Goal: Communication & Community: Answer question/provide support

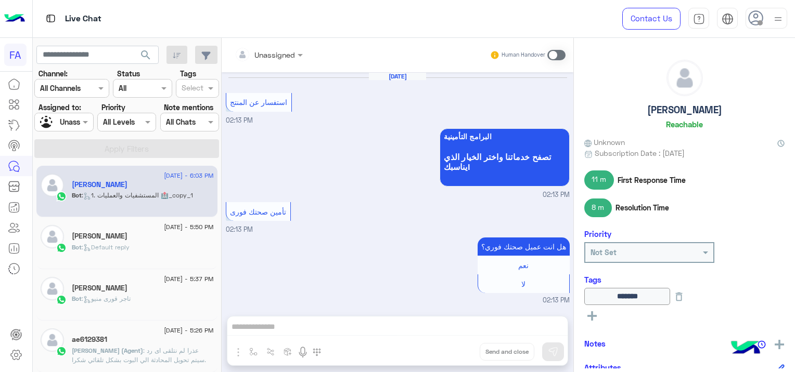
scroll to position [2858, 0]
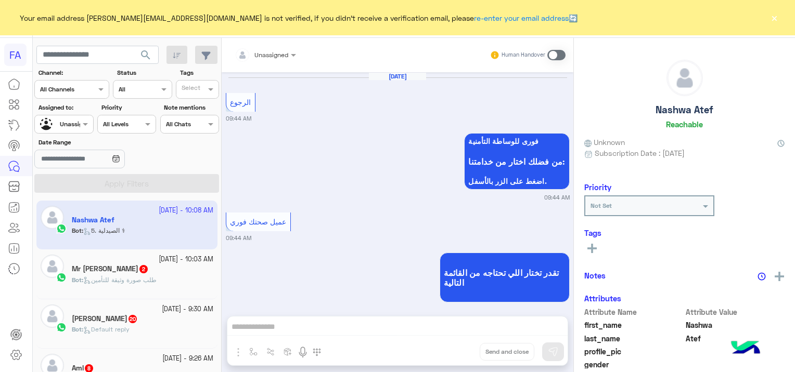
scroll to position [1001, 0]
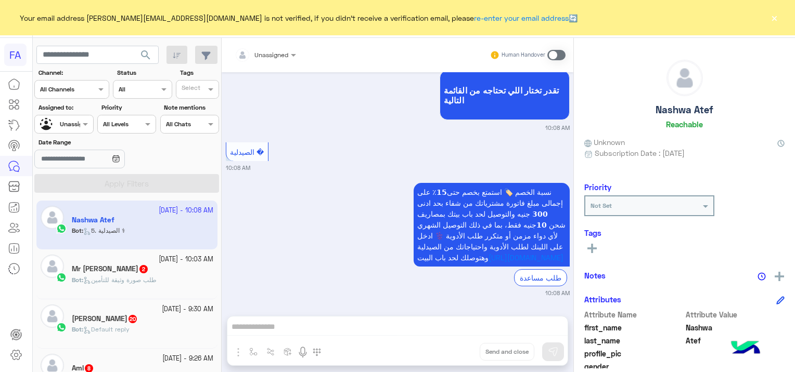
click at [772, 18] on button "×" at bounding box center [774, 17] width 10 height 10
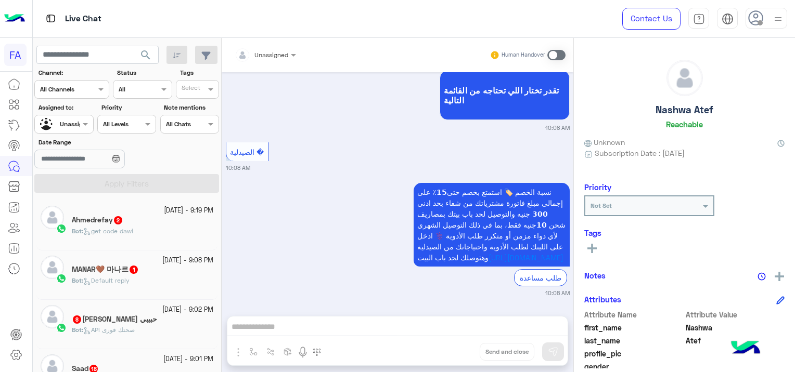
scroll to position [5, 0]
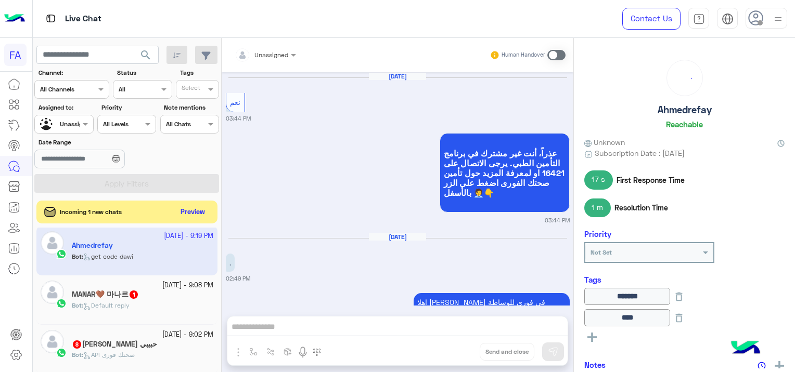
scroll to position [1132, 0]
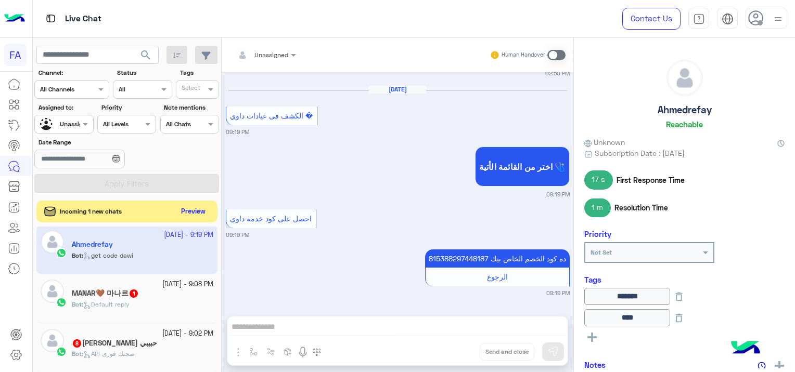
click at [196, 213] on button "Preview" at bounding box center [193, 212] width 32 height 14
click at [197, 207] on button "Preview" at bounding box center [193, 212] width 32 height 14
click at [195, 212] on button "Preview" at bounding box center [193, 212] width 32 height 14
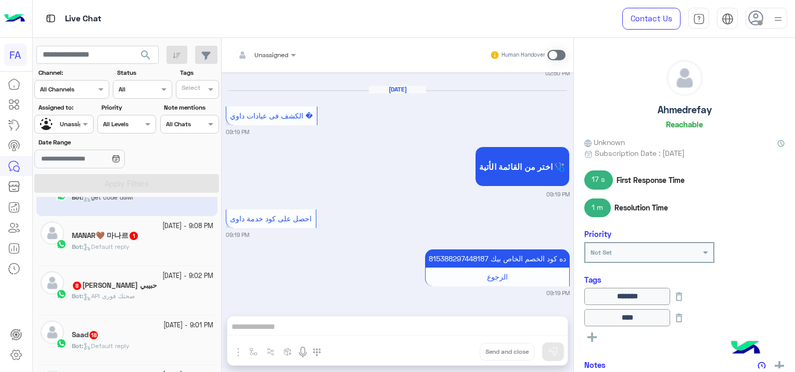
scroll to position [57, 0]
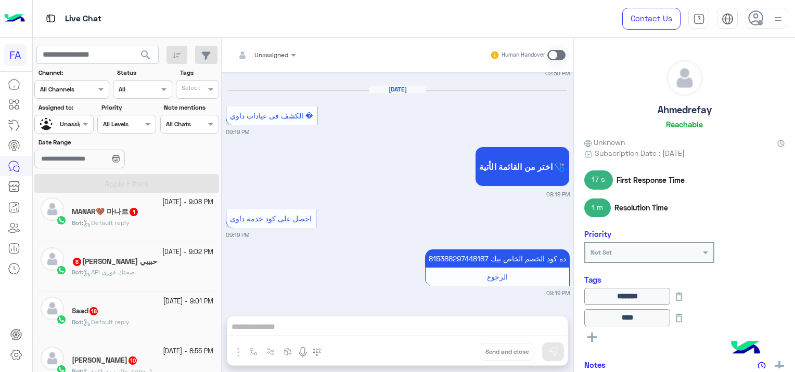
click at [133, 270] on span "API صحتك فورى" at bounding box center [108, 272] width 51 height 8
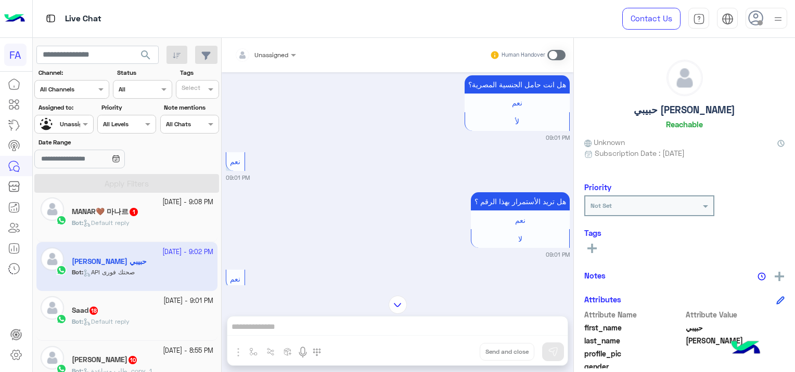
scroll to position [892, 0]
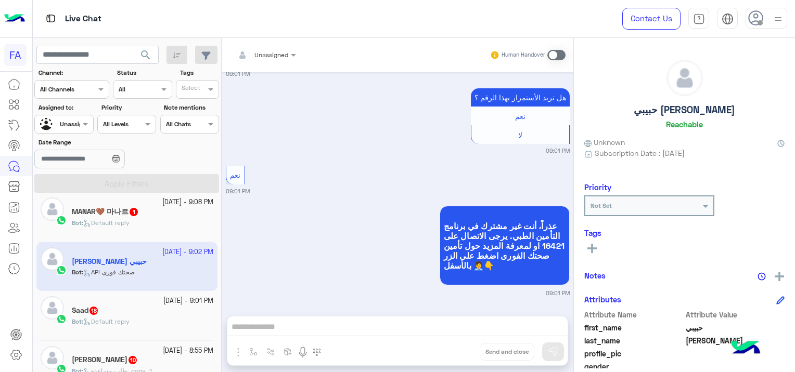
click at [99, 312] on span "18" at bounding box center [93, 310] width 10 height 9
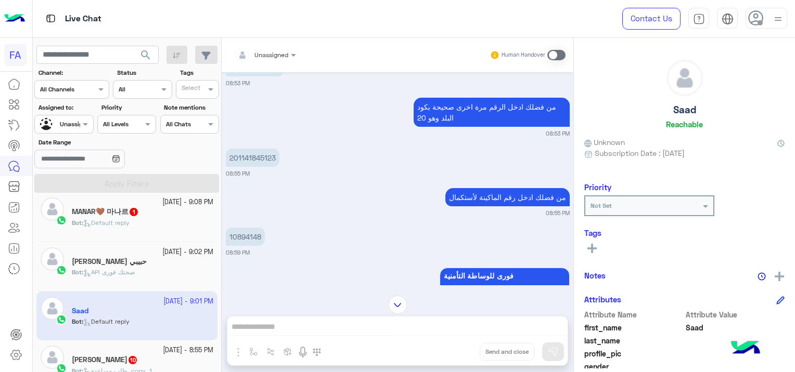
scroll to position [209, 0]
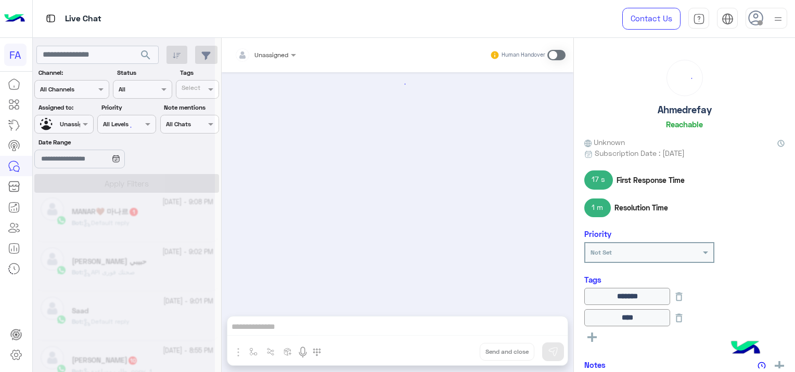
scroll to position [1132, 0]
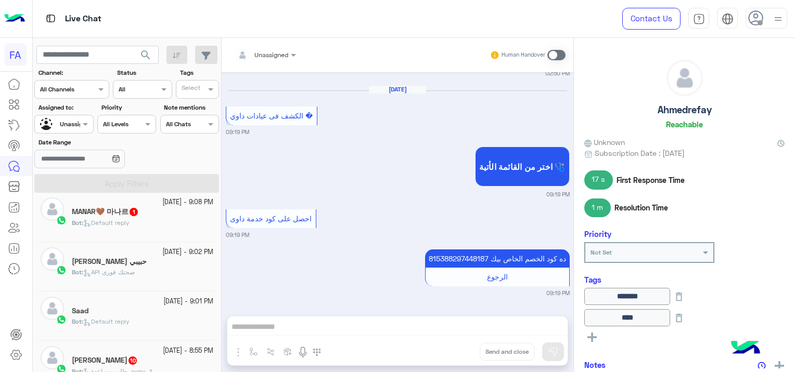
click at [69, 123] on div at bounding box center [64, 123] width 58 height 10
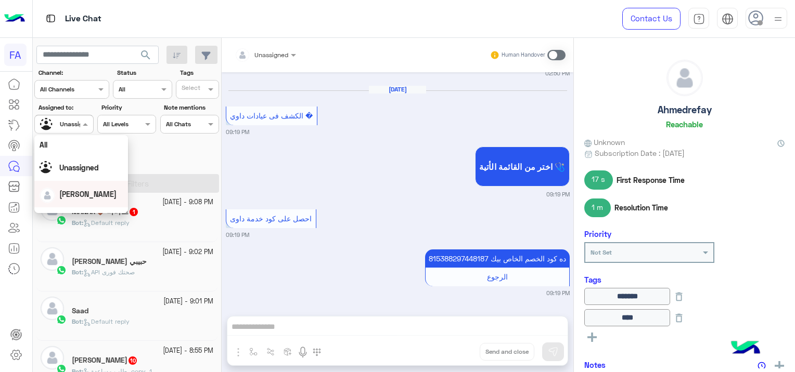
click at [81, 194] on span "[PERSON_NAME]" at bounding box center [87, 194] width 57 height 9
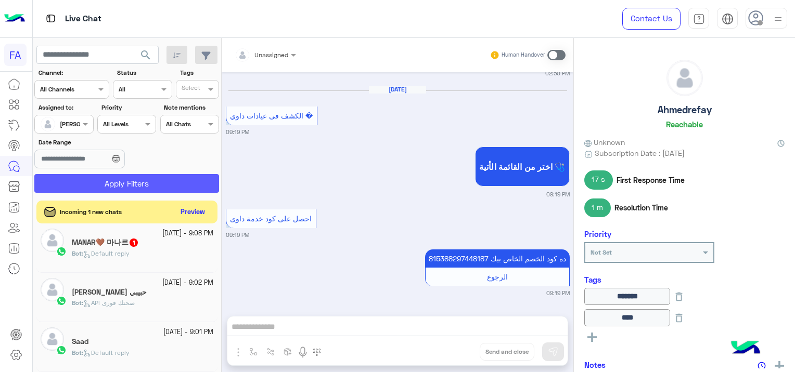
click at [131, 185] on button "Apply Filters" at bounding box center [126, 183] width 185 height 19
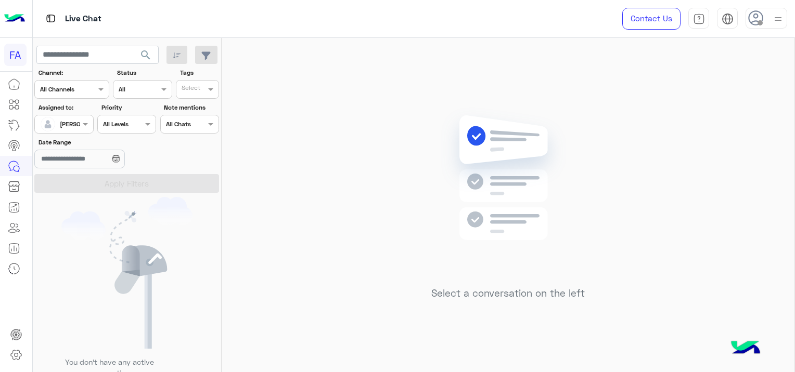
click at [75, 123] on div at bounding box center [64, 123] width 58 height 10
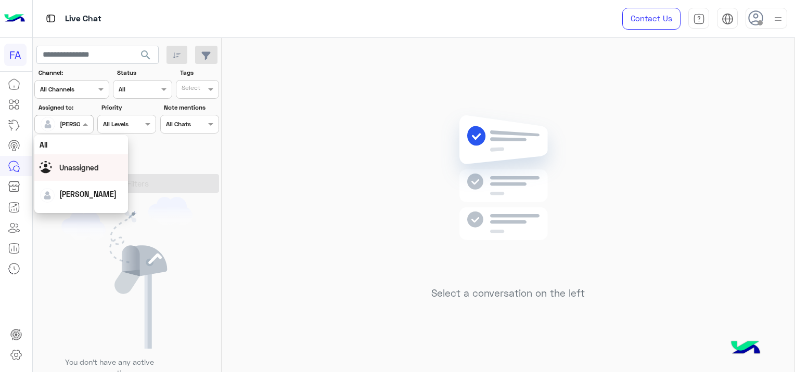
click at [87, 166] on span "Unassigned" at bounding box center [79, 167] width 40 height 9
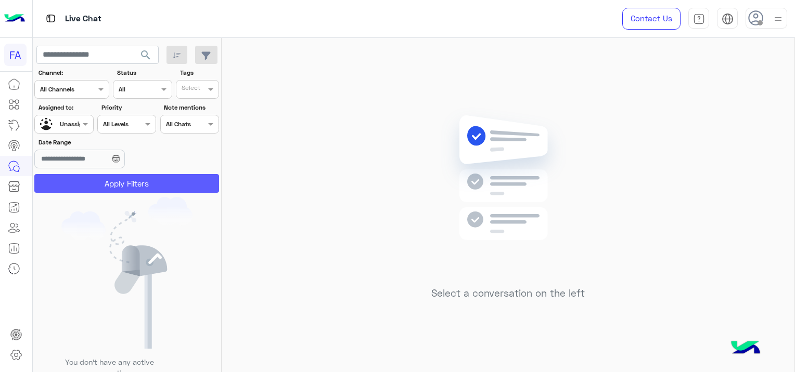
click at [117, 183] on button "Apply Filters" at bounding box center [126, 183] width 185 height 19
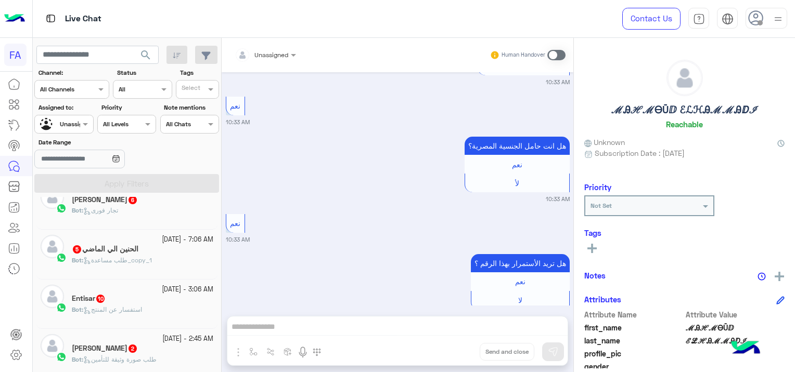
scroll to position [468, 0]
click at [136, 306] on span "Bot : استفسار عن المنتج" at bounding box center [107, 308] width 70 height 8
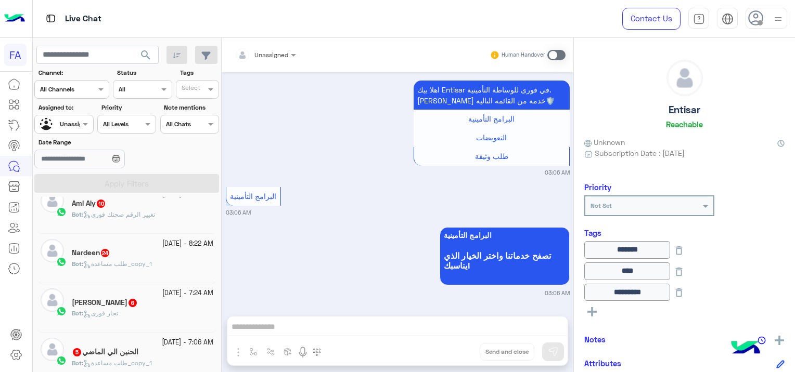
scroll to position [416, 0]
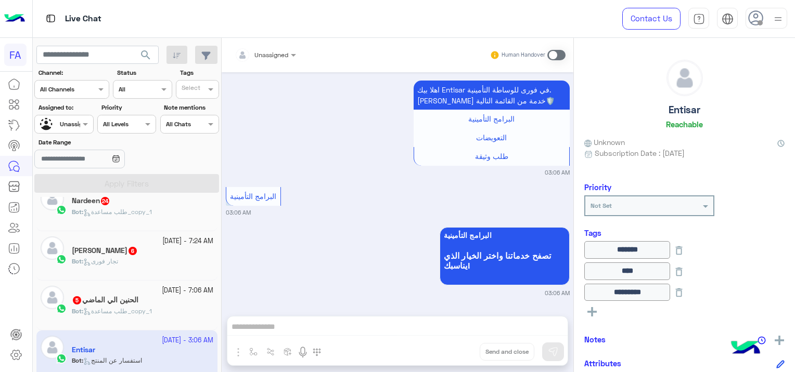
click at [130, 201] on div "Nardeen 24" at bounding box center [142, 202] width 141 height 11
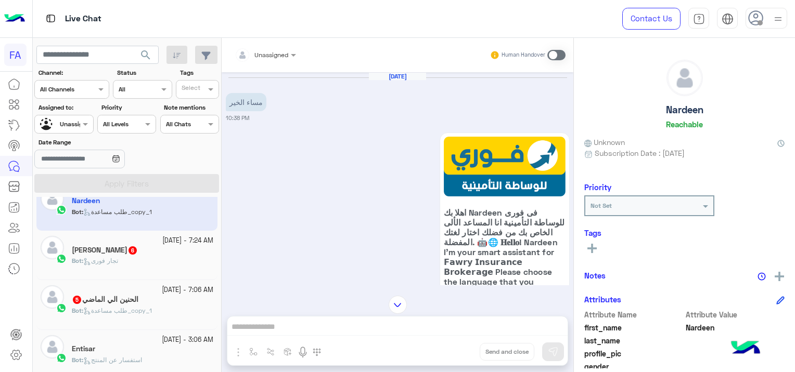
scroll to position [641, 0]
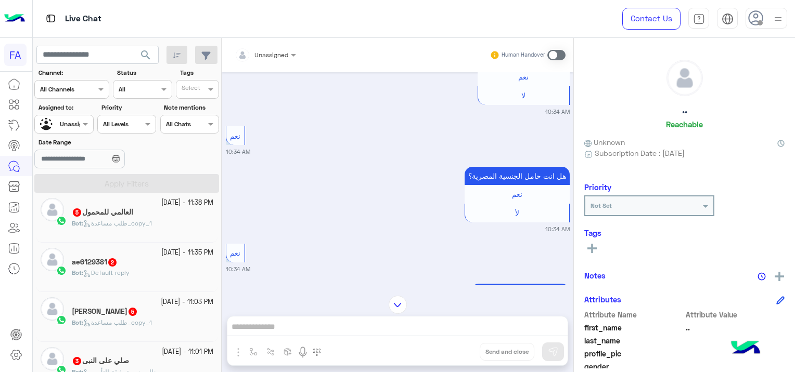
scroll to position [820, 0]
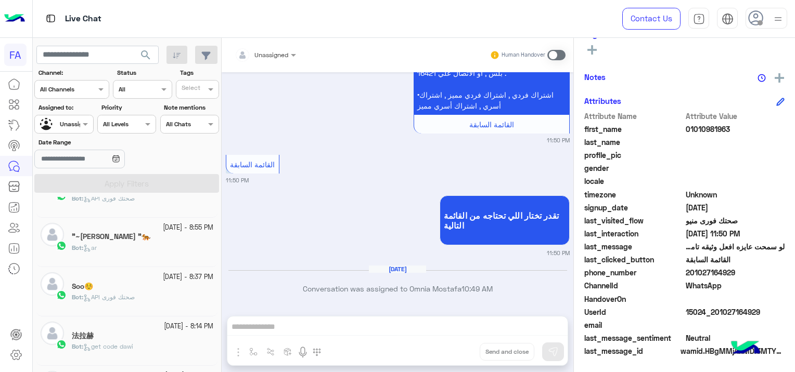
scroll to position [682, 0]
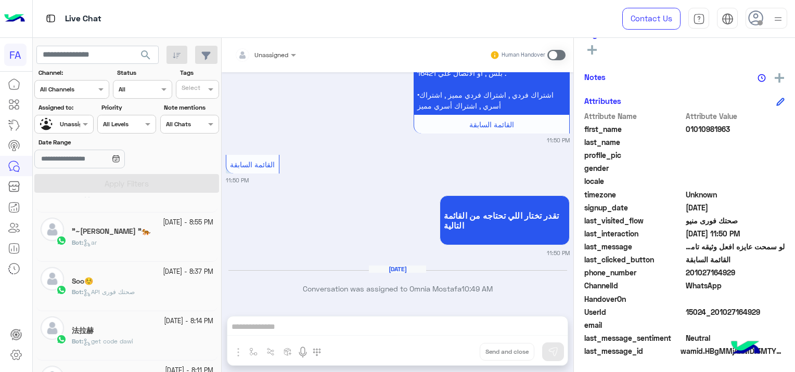
click at [176, 238] on div "Bot : ar" at bounding box center [142, 247] width 141 height 18
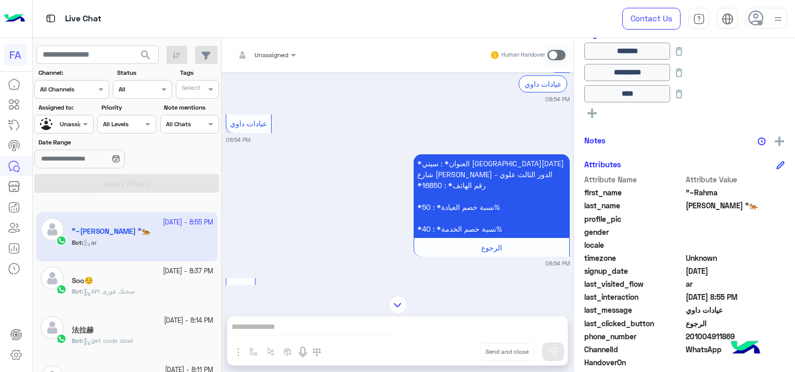
scroll to position [989, 0]
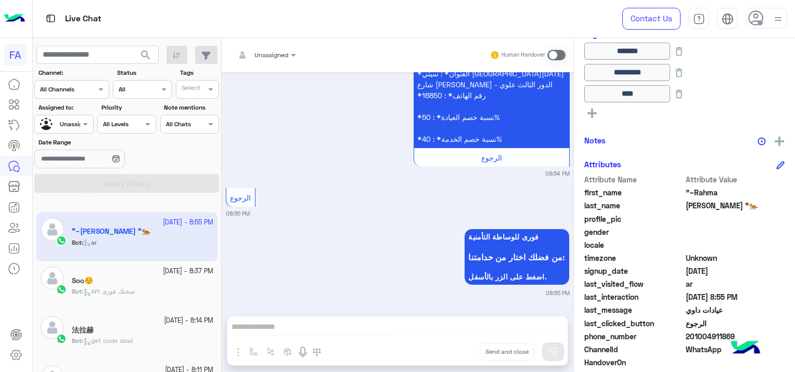
click at [144, 291] on div "Bot : API صحتك فورى" at bounding box center [142, 296] width 141 height 18
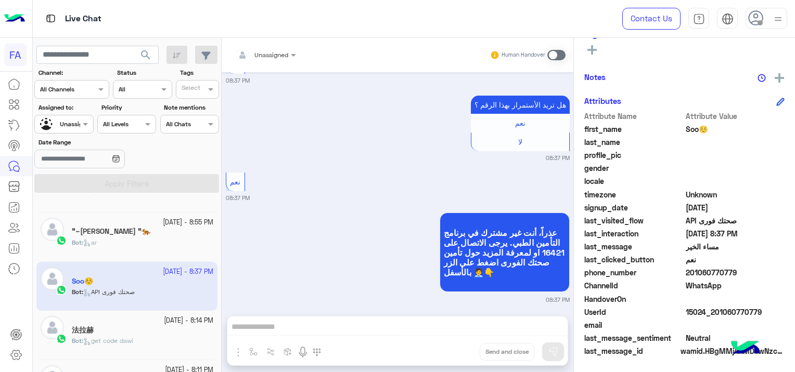
scroll to position [789, 0]
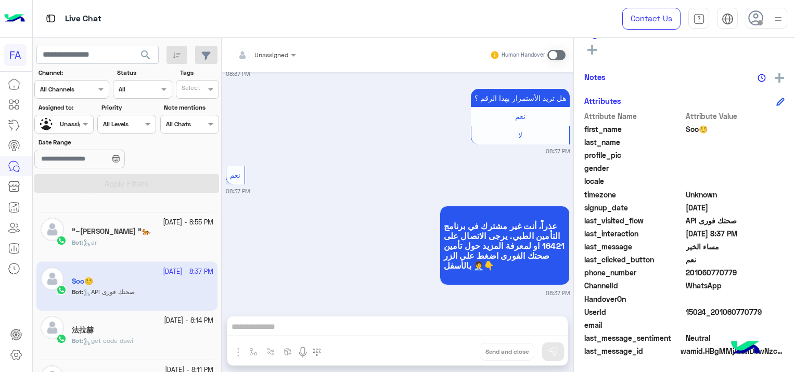
click at [123, 328] on div "法拉赫" at bounding box center [142, 331] width 141 height 11
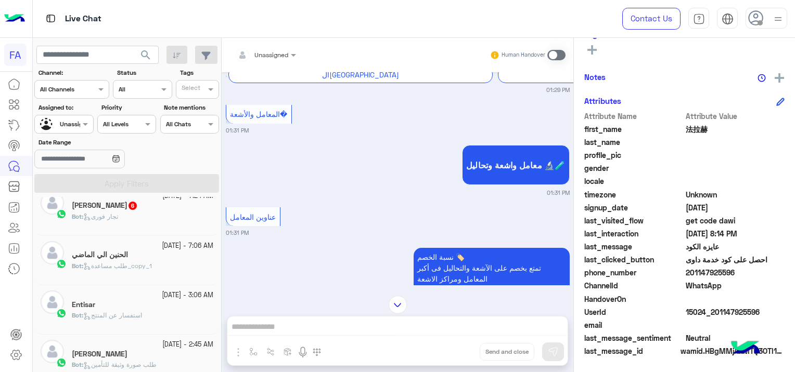
scroll to position [468, 0]
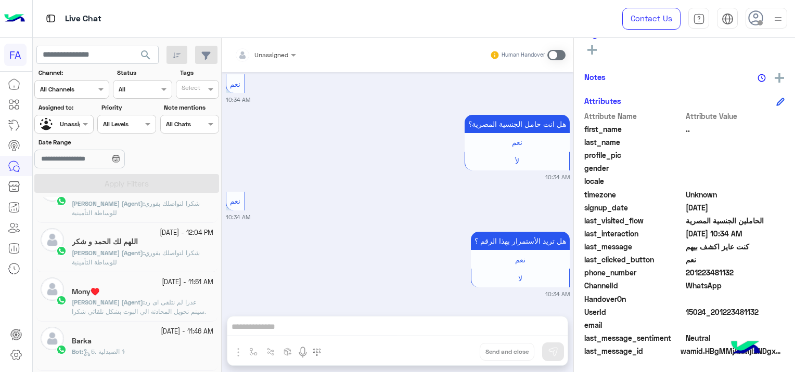
scroll to position [629, 0]
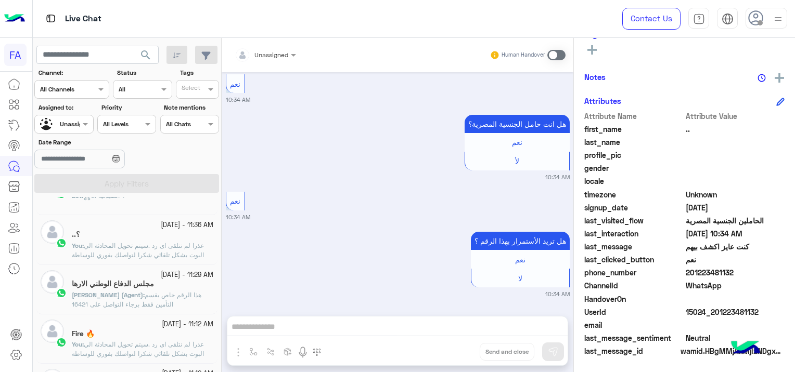
click at [199, 243] on span "عذرا لم نتلقى اى رد .سيتم تحويل المحادثة الي البوت بشكل تلقائي شكرا لتواصلك بفو…" at bounding box center [138, 255] width 132 height 27
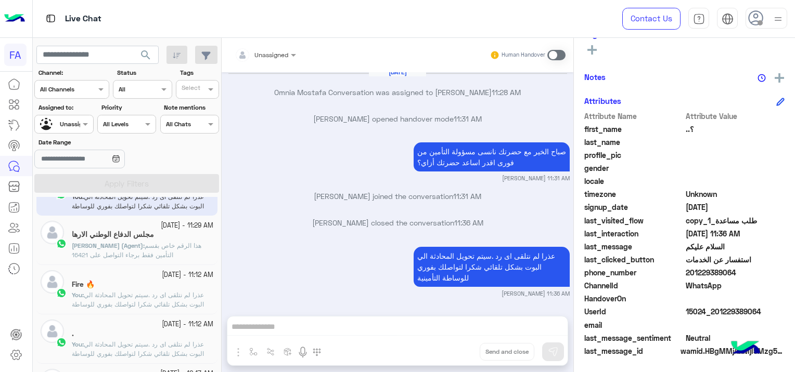
scroll to position [733, 0]
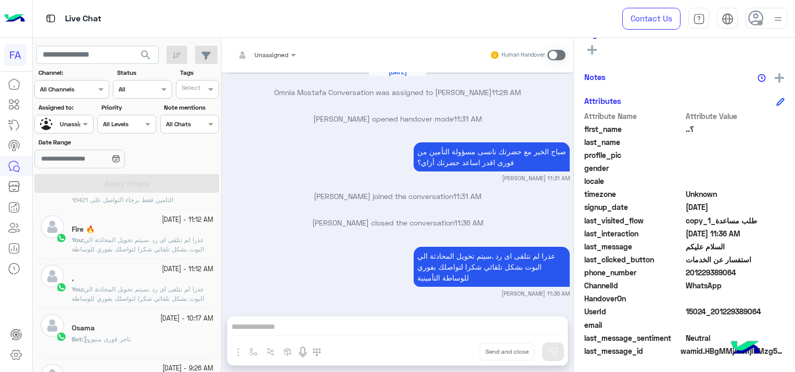
click at [143, 239] on span "عذرا لم نتلقى اى رد .سيتم تحويل المحادثة الي البوت بشكل تلقائي شكرا لتواصلك بفو…" at bounding box center [138, 249] width 132 height 27
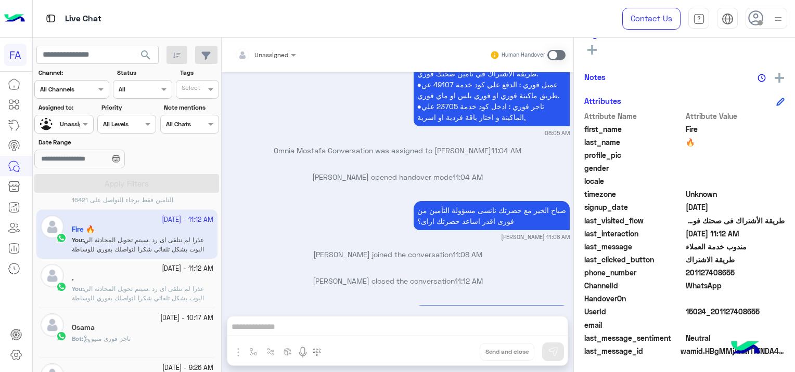
scroll to position [1081, 0]
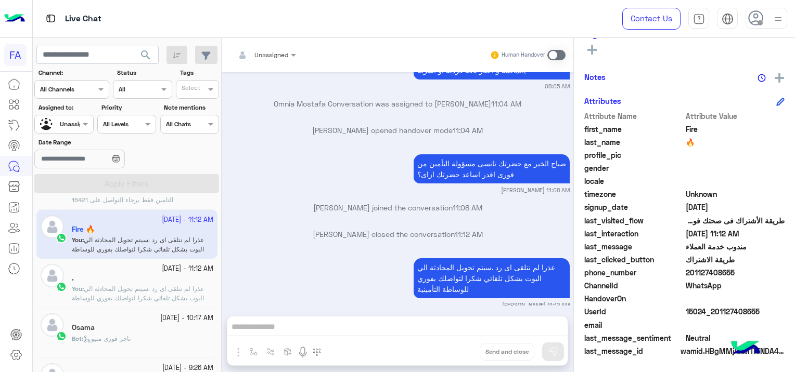
click at [131, 280] on div "." at bounding box center [142, 279] width 141 height 11
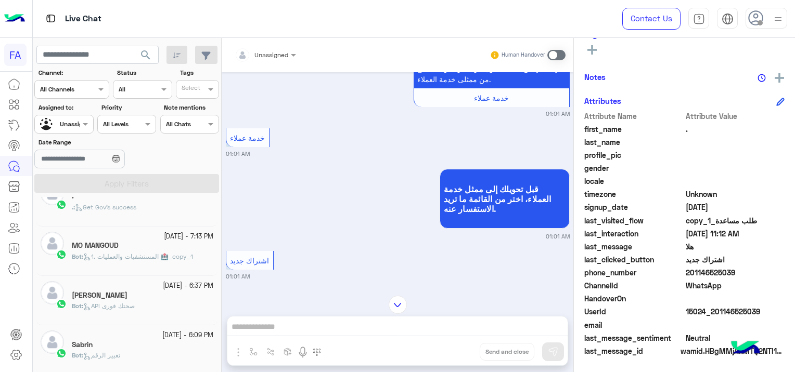
scroll to position [5, 0]
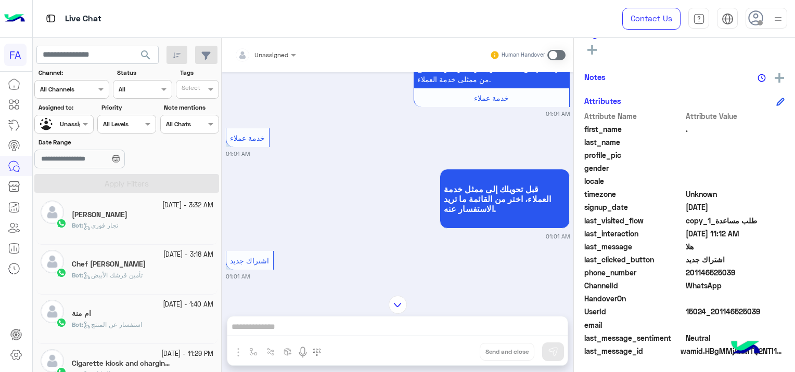
click at [136, 224] on div "Bot : تجار فورى" at bounding box center [142, 230] width 141 height 18
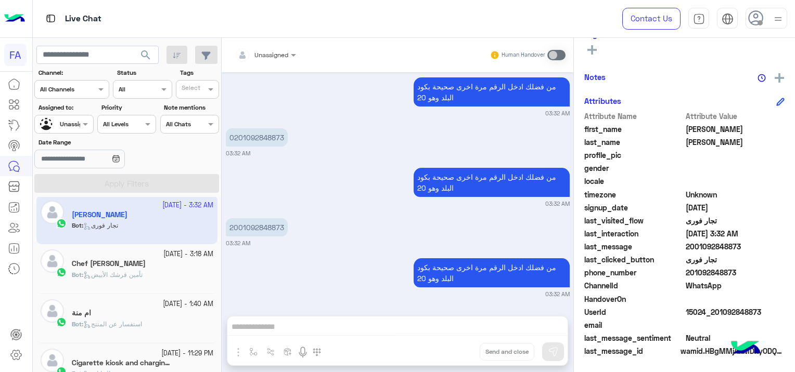
click at [161, 270] on div "Bot : تأمين قرشك الأبيض" at bounding box center [142, 279] width 141 height 18
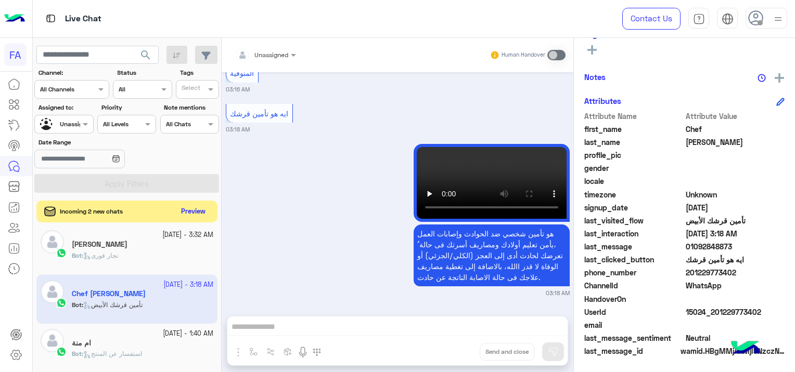
click at [187, 206] on button "Preview" at bounding box center [193, 212] width 32 height 14
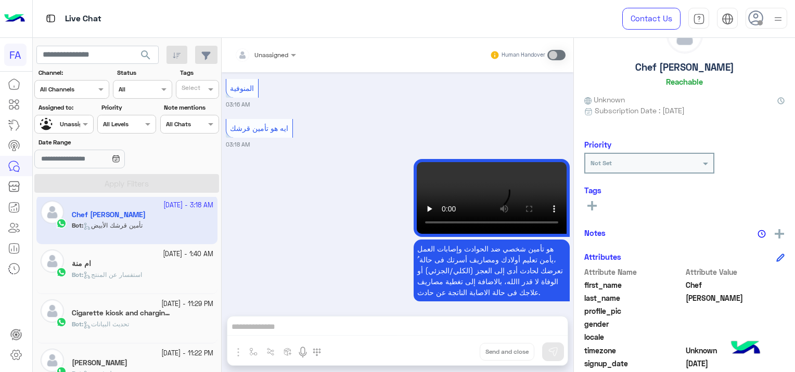
scroll to position [1317, 0]
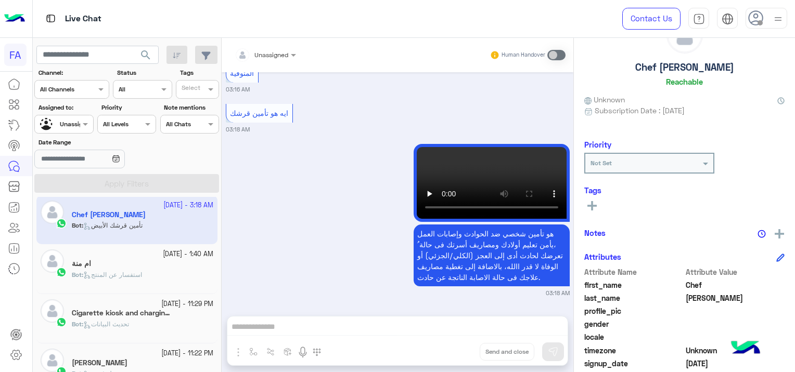
click at [154, 318] on div "Cigarette kiosk and charging 13" at bounding box center [142, 314] width 141 height 11
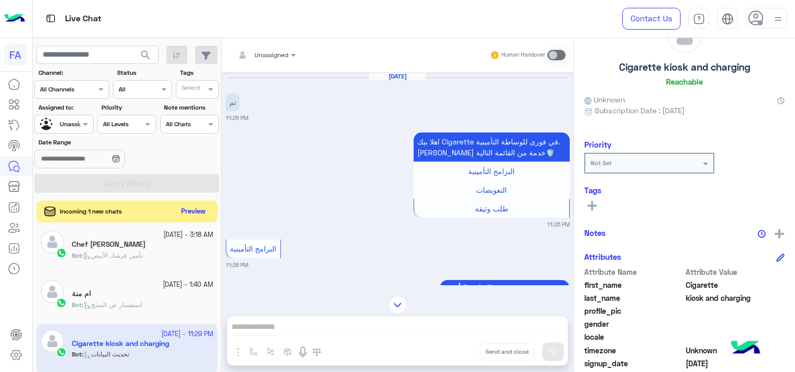
click at [200, 212] on button "Preview" at bounding box center [193, 212] width 32 height 14
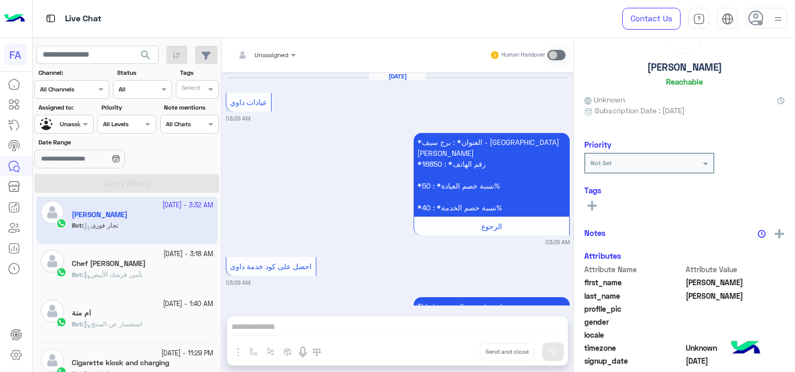
scroll to position [836, 0]
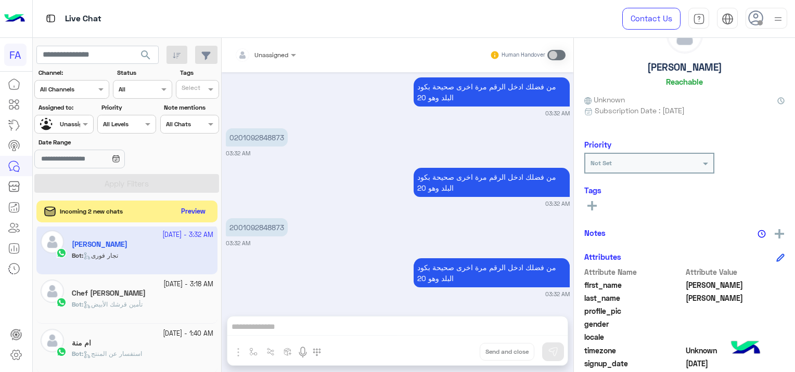
click at [192, 206] on button "Preview" at bounding box center [193, 212] width 32 height 14
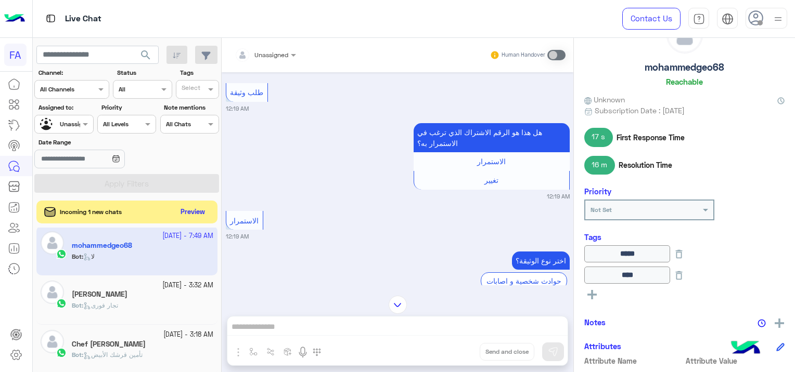
scroll to position [71, 0]
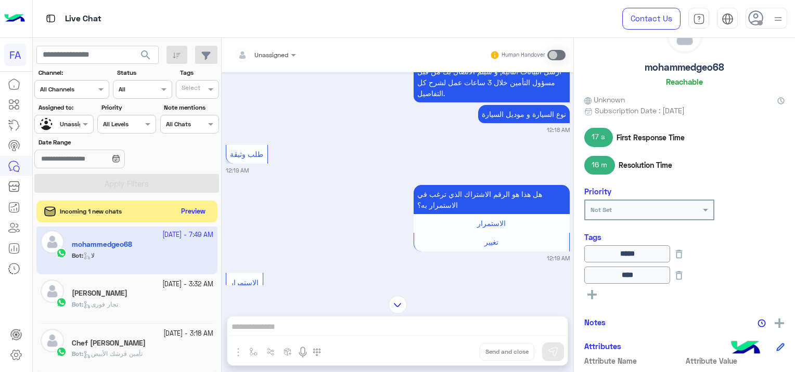
click at [201, 212] on button "Preview" at bounding box center [193, 212] width 32 height 14
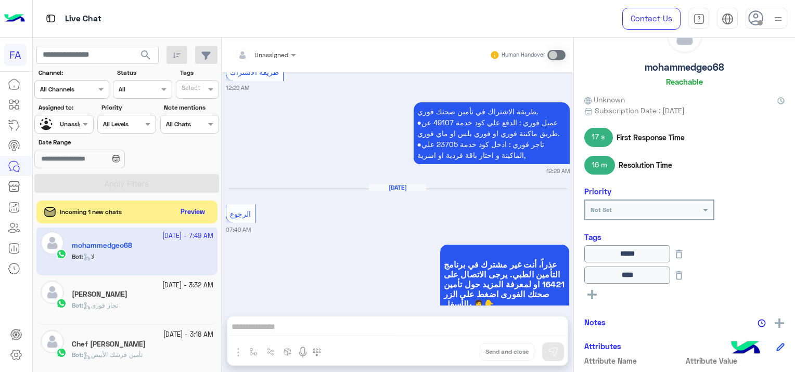
scroll to position [1215, 0]
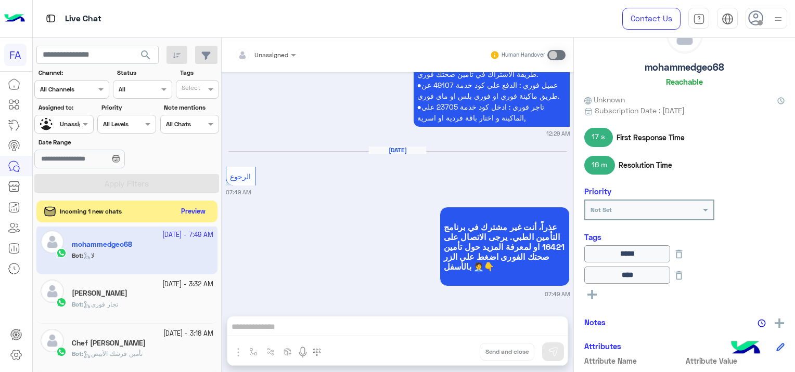
click at [194, 209] on button "Preview" at bounding box center [193, 212] width 32 height 14
click at [198, 213] on button "Preview" at bounding box center [193, 212] width 32 height 14
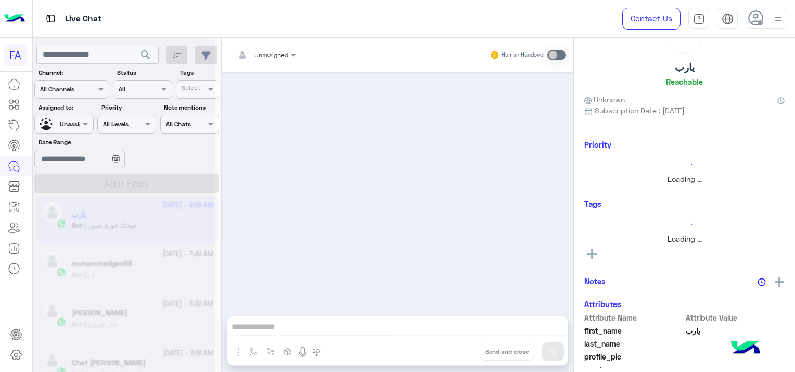
scroll to position [807, 0]
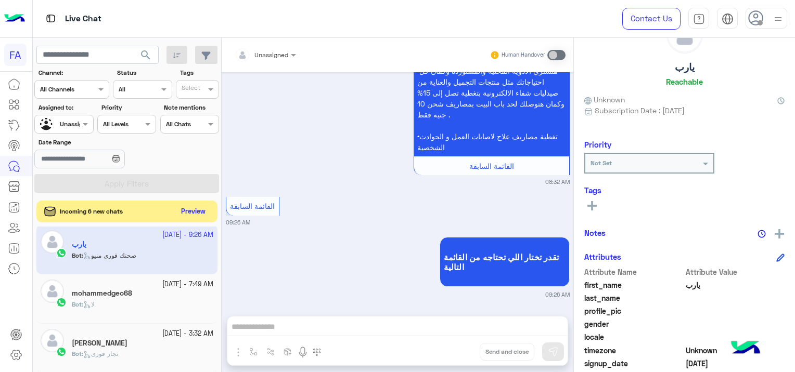
click at [188, 210] on button "Preview" at bounding box center [193, 212] width 32 height 14
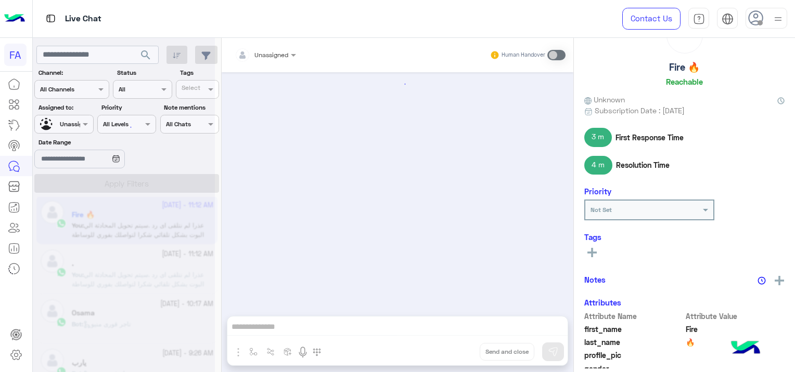
scroll to position [1081, 0]
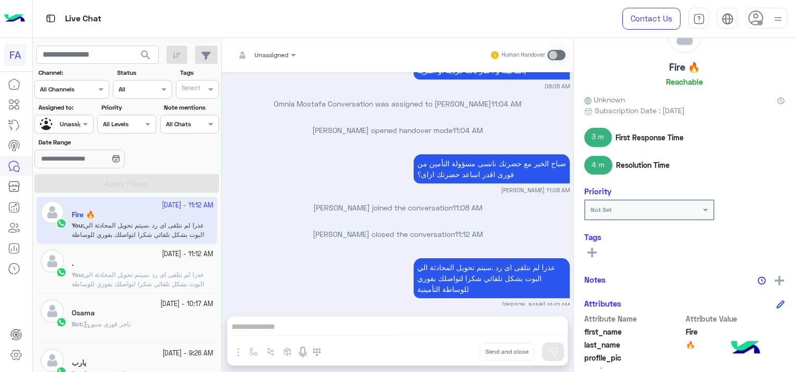
click at [164, 312] on div "Osama" at bounding box center [142, 314] width 141 height 11
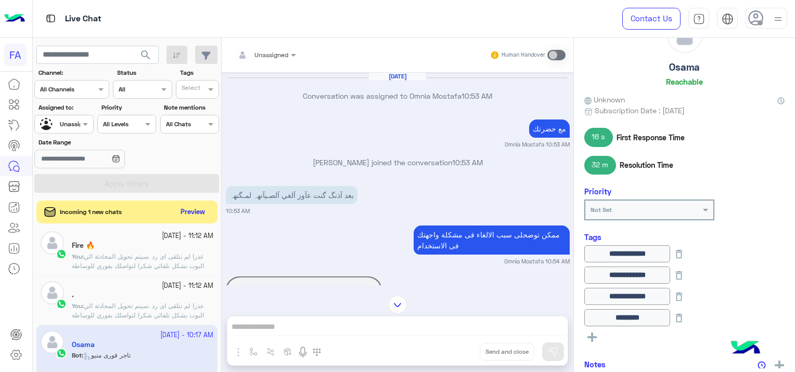
scroll to position [912, 0]
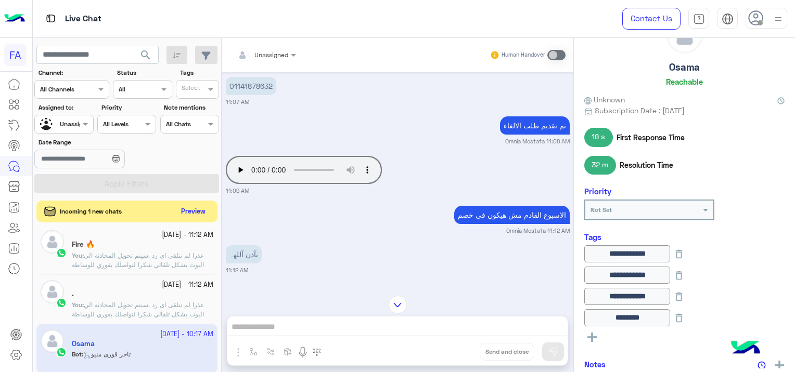
click at [192, 213] on button "Preview" at bounding box center [193, 212] width 32 height 14
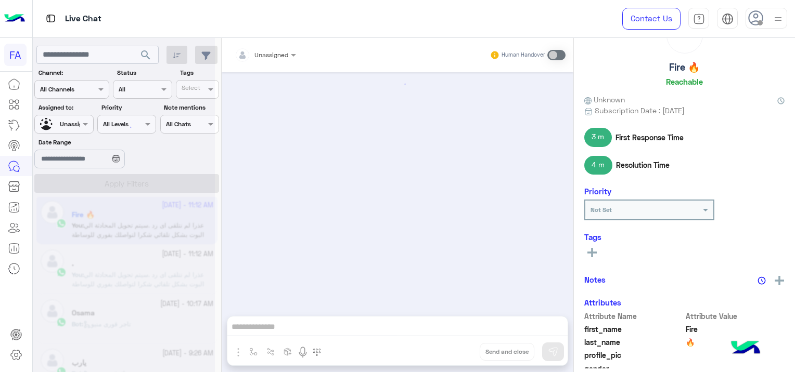
scroll to position [1081, 0]
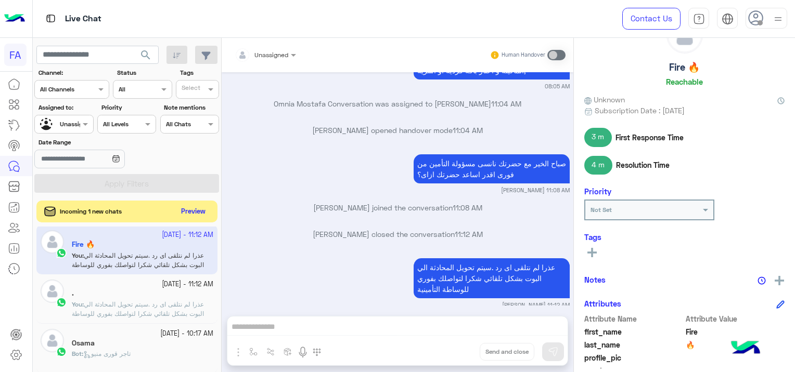
click at [187, 213] on button "Preview" at bounding box center [193, 212] width 32 height 14
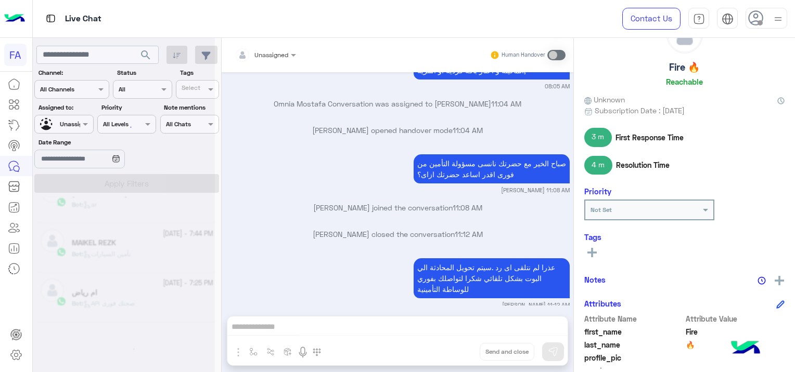
scroll to position [5, 0]
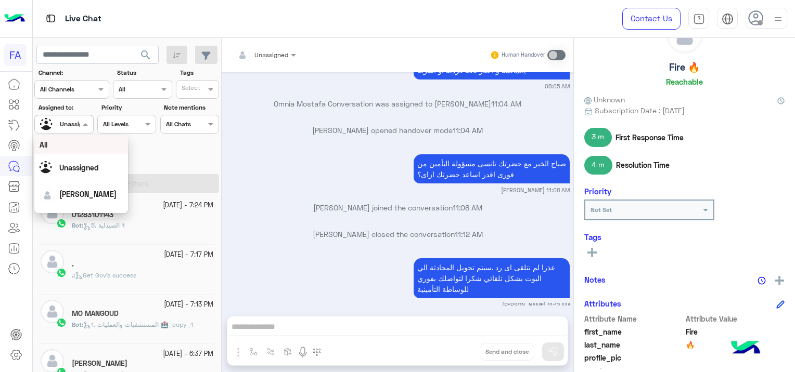
click at [72, 121] on div at bounding box center [64, 123] width 58 height 10
click at [65, 199] on div "[PERSON_NAME]" at bounding box center [87, 194] width 57 height 11
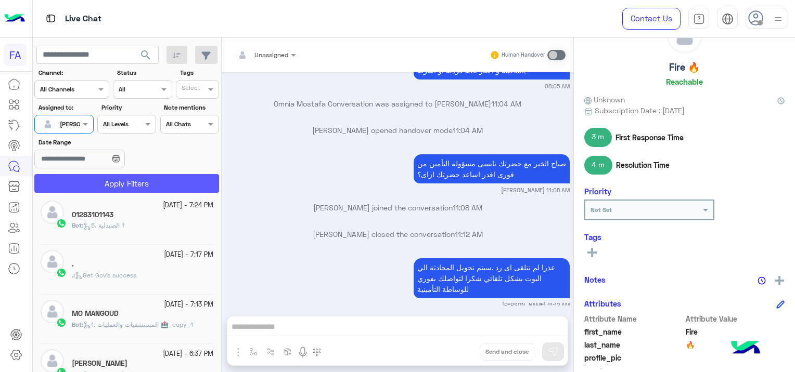
click at [107, 179] on button "Apply Filters" at bounding box center [126, 183] width 185 height 19
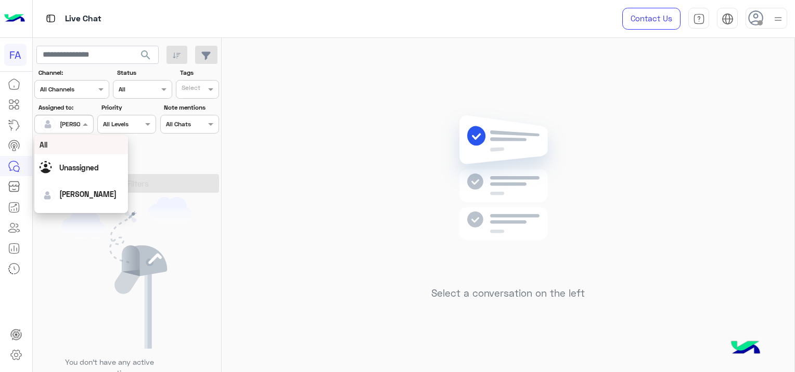
click at [60, 121] on input "text" at bounding box center [52, 123] width 24 height 9
click at [95, 175] on div "Unassigned" at bounding box center [81, 168] width 83 height 18
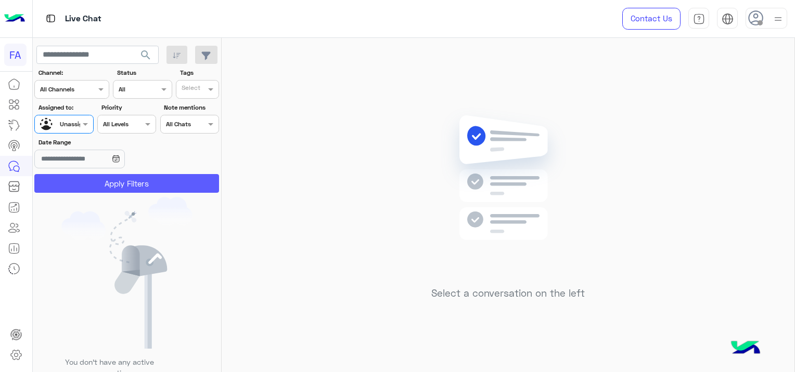
click at [126, 181] on button "Apply Filters" at bounding box center [126, 183] width 185 height 19
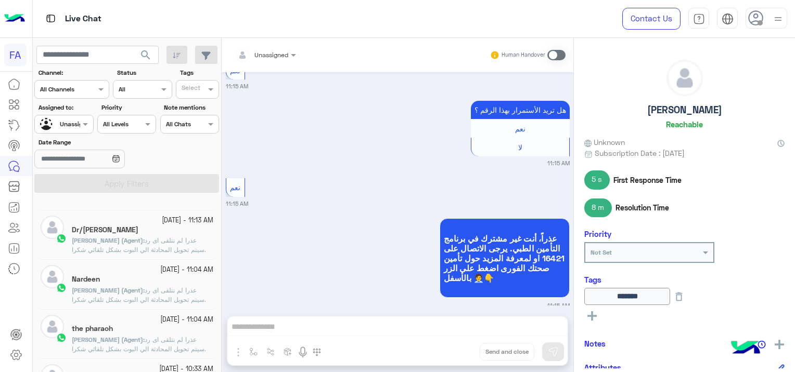
scroll to position [156, 0]
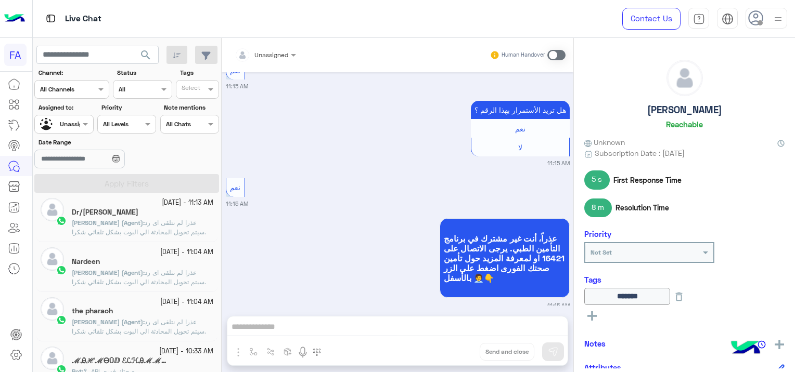
click at [152, 316] on div "the pharaoh" at bounding box center [142, 312] width 141 height 11
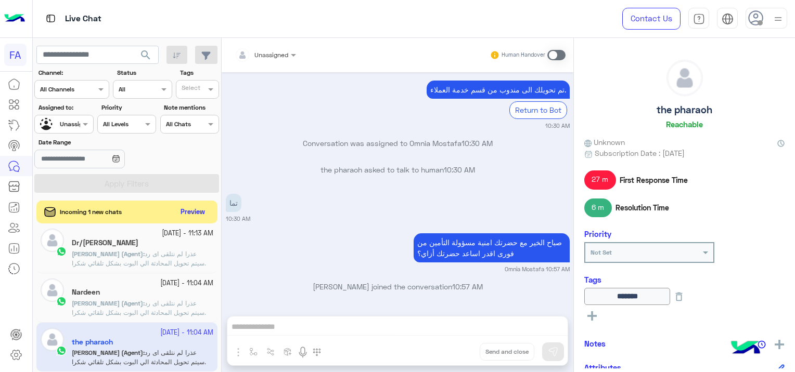
scroll to position [745, 0]
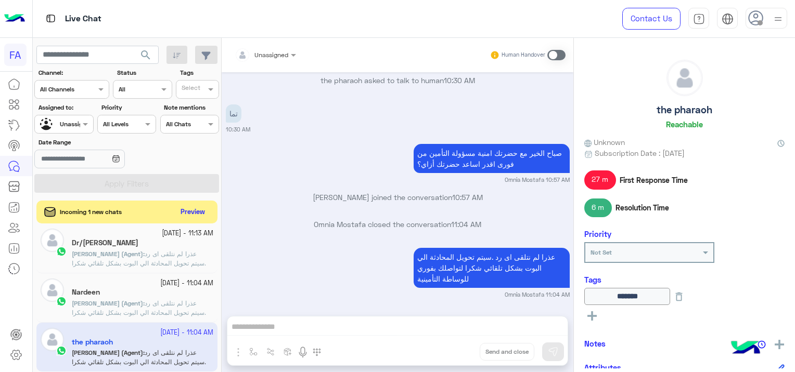
click at [158, 300] on span "عذرا لم نتلقى اى رد .سيتم تحويل المحادثة الي البوت بشكل تلقائي شكرا لتواصلك بفو…" at bounding box center [139, 313] width 134 height 27
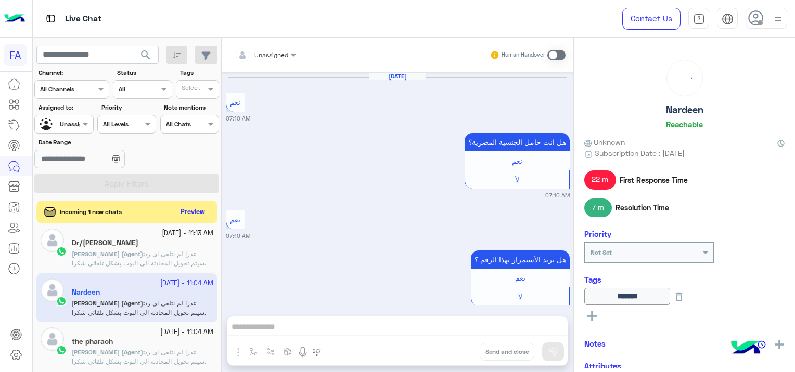
scroll to position [980, 0]
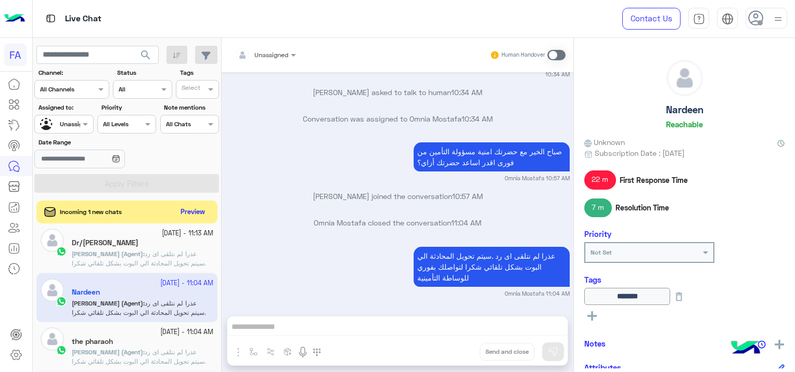
click at [164, 253] on span "عذرا لم نتلقى اى رد .سيتم تحويل المحادثة الي البوت بشكل تلقائي شكرا لتواصلك بفو…" at bounding box center [139, 263] width 134 height 27
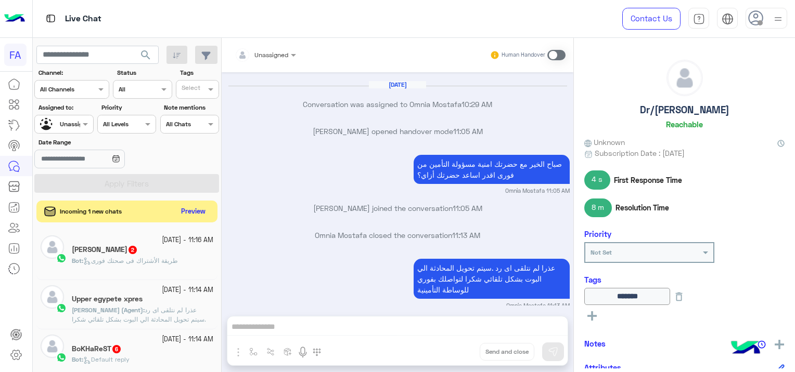
click at [198, 211] on button "Preview" at bounding box center [193, 212] width 32 height 14
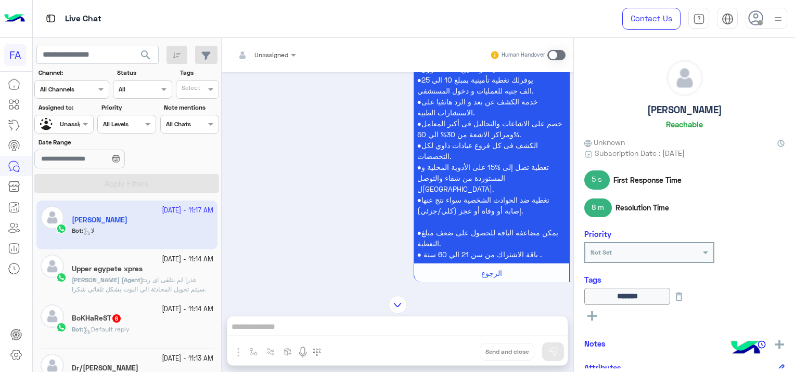
scroll to position [1804, 0]
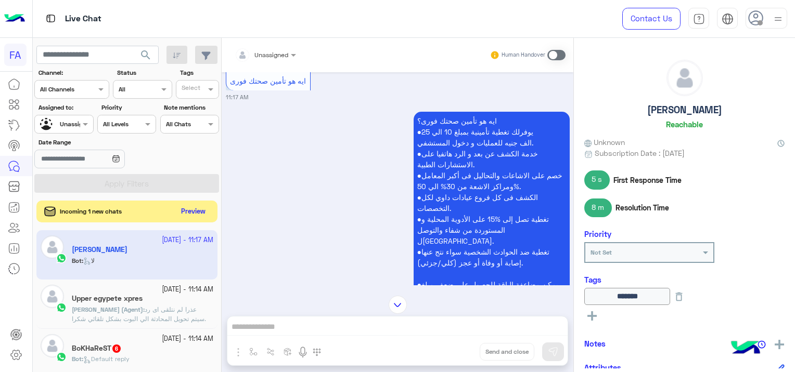
click at [199, 209] on button "Preview" at bounding box center [193, 212] width 32 height 14
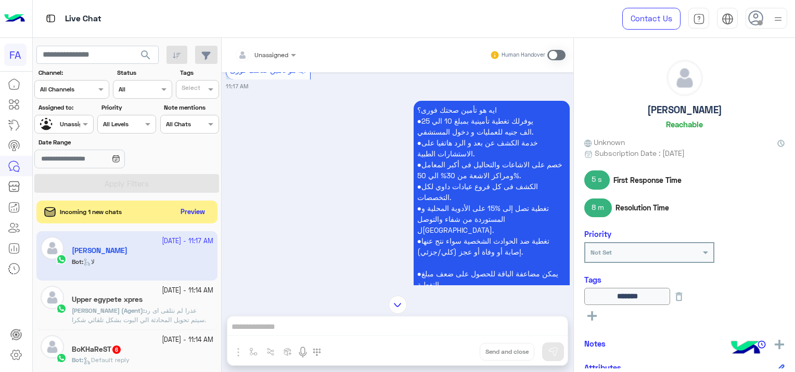
scroll to position [1410, 0]
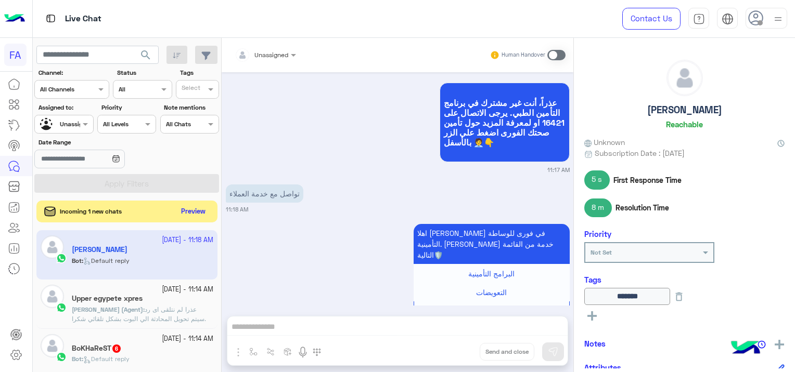
click at [203, 214] on button "Preview" at bounding box center [193, 212] width 32 height 14
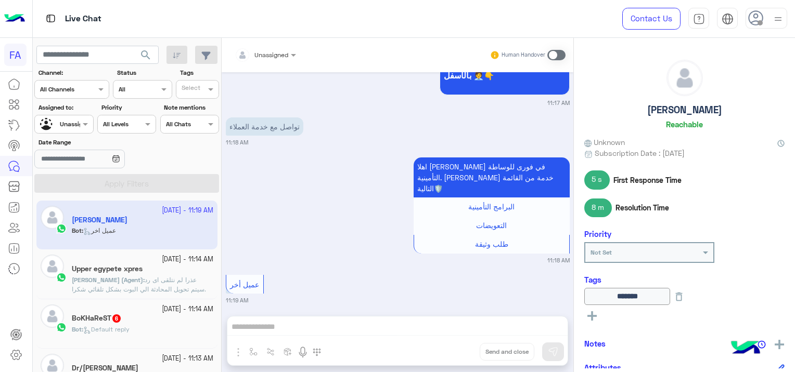
scroll to position [1343, 0]
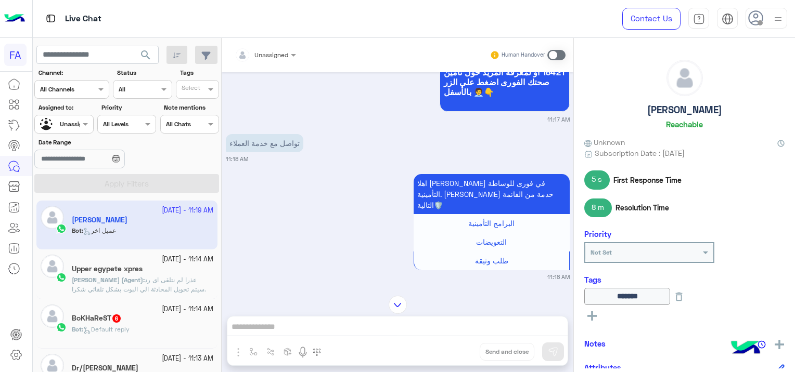
click at [164, 288] on span "عذرا لم نتلقى اى رد .سيتم تحويل المحادثة الي البوت بشكل تلقائي شكرا لتواصلك بفو…" at bounding box center [139, 289] width 134 height 27
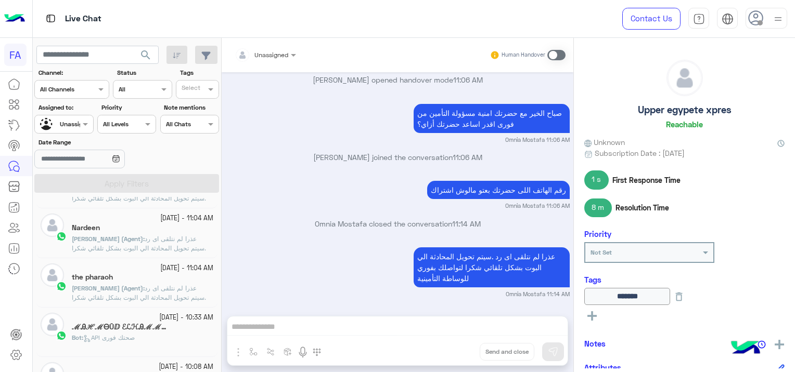
scroll to position [208, 0]
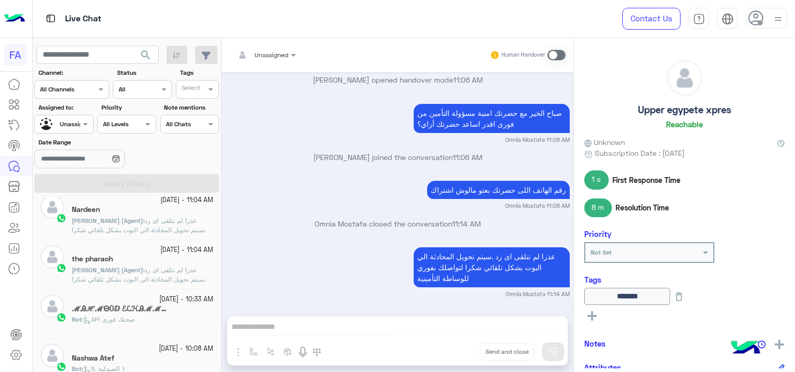
click at [171, 276] on span "عذرا لم نتلقى اى رد .سيتم تحويل المحادثة الي البوت بشكل تلقائي شكرا لتواصلك بفو…" at bounding box center [139, 279] width 134 height 27
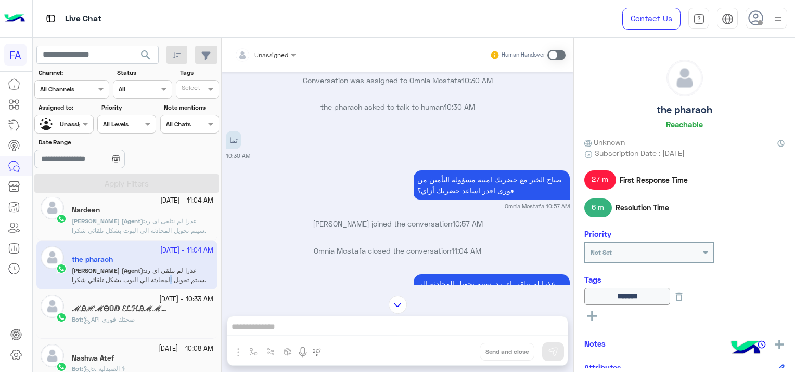
scroll to position [745, 0]
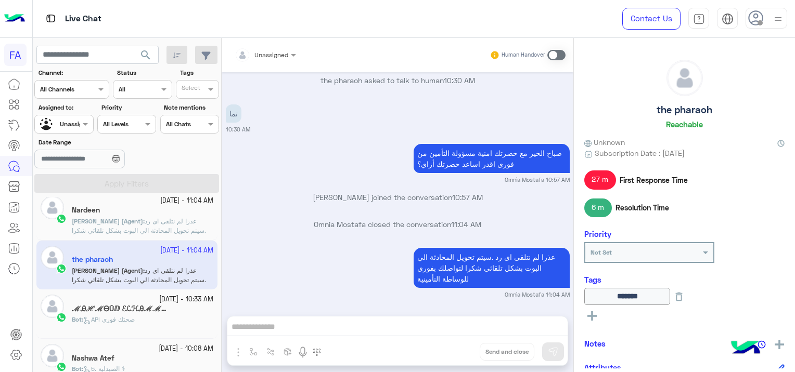
click at [152, 312] on h5 "ℳᎯℋℳᎾŪⅅ ℰℒℋᎯℳℳᎯⅅℐ" at bounding box center [121, 309] width 99 height 9
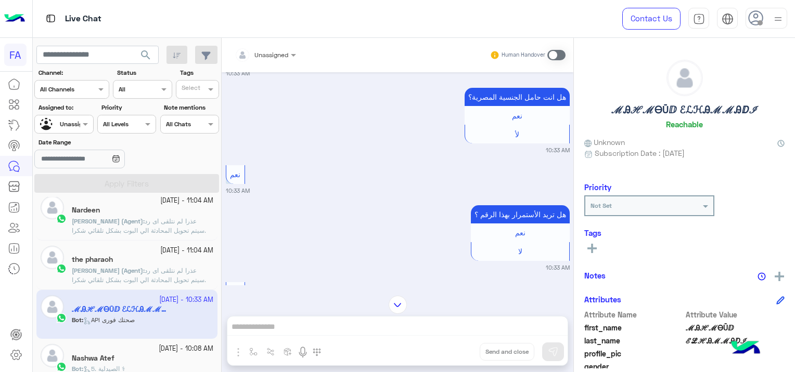
scroll to position [1516, 0]
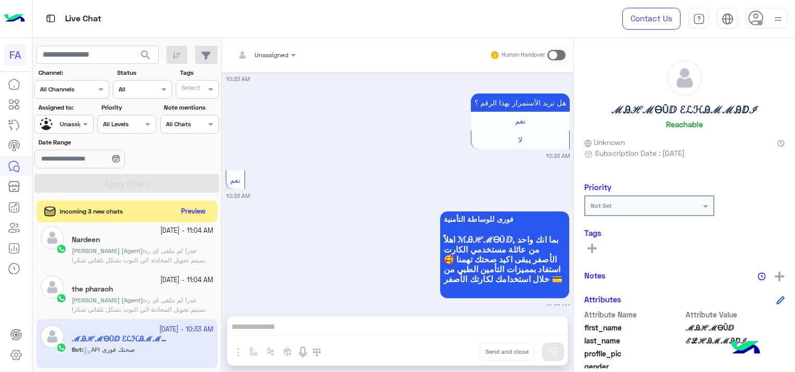
click at [189, 206] on button "Preview" at bounding box center [193, 212] width 32 height 14
